Goal: Find specific page/section: Locate a particular part of the current website

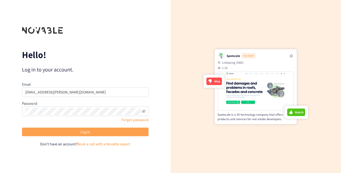
click at [80, 129] on span "Log in" at bounding box center [85, 132] width 10 height 6
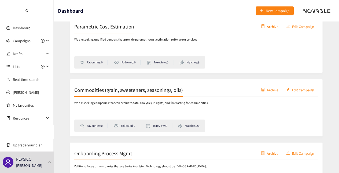
scroll to position [355, 0]
click at [173, 89] on h2 "Commodities (grain, sweeteners, seasonings, oils)" at bounding box center [126, 89] width 111 height 8
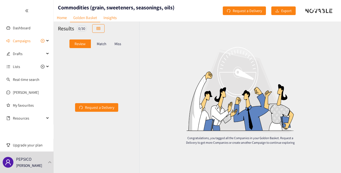
click at [104, 43] on p "Match" at bounding box center [102, 44] width 10 height 4
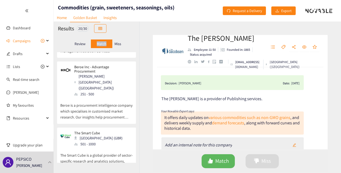
scroll to position [550, 0]
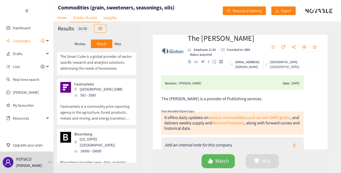
click at [119, 44] on p "Miss" at bounding box center [117, 44] width 7 height 4
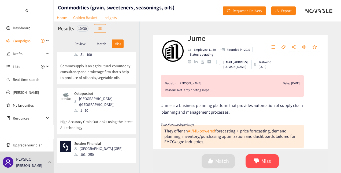
scroll to position [369, 0]
